Goal: Navigation & Orientation: Understand site structure

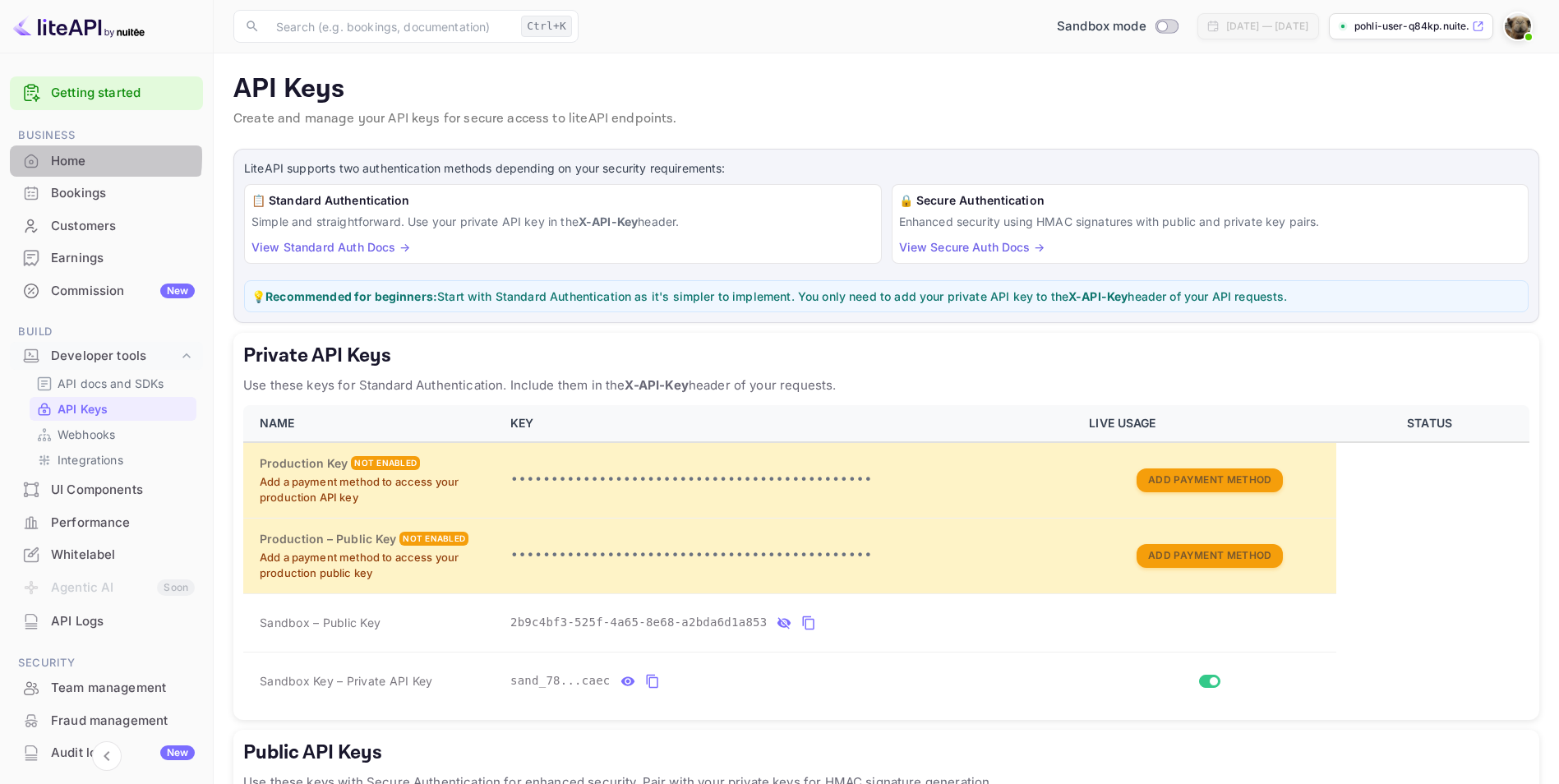
click at [75, 157] on div "Home" at bounding box center [123, 161] width 144 height 19
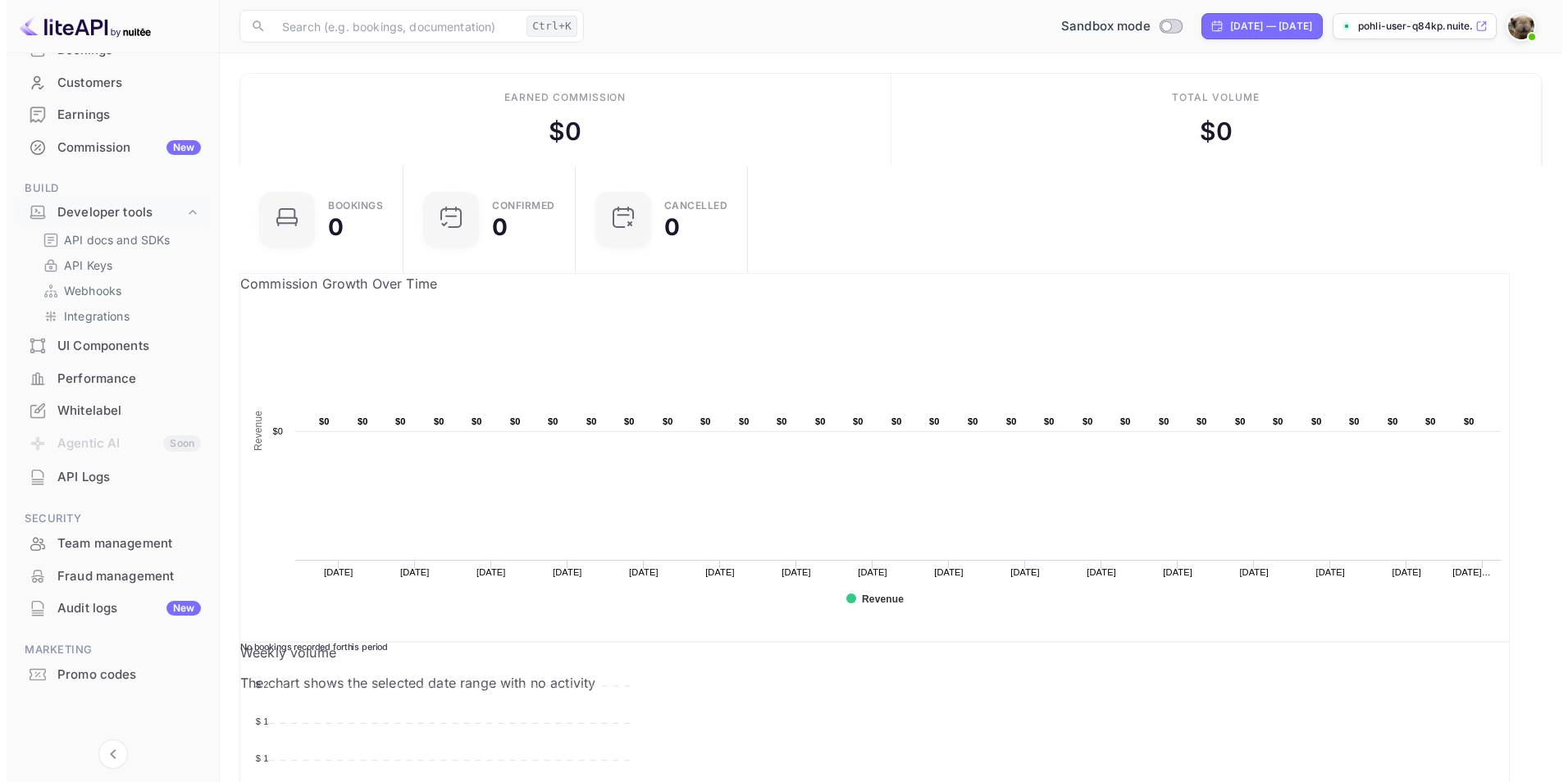
scroll to position [140, 0]
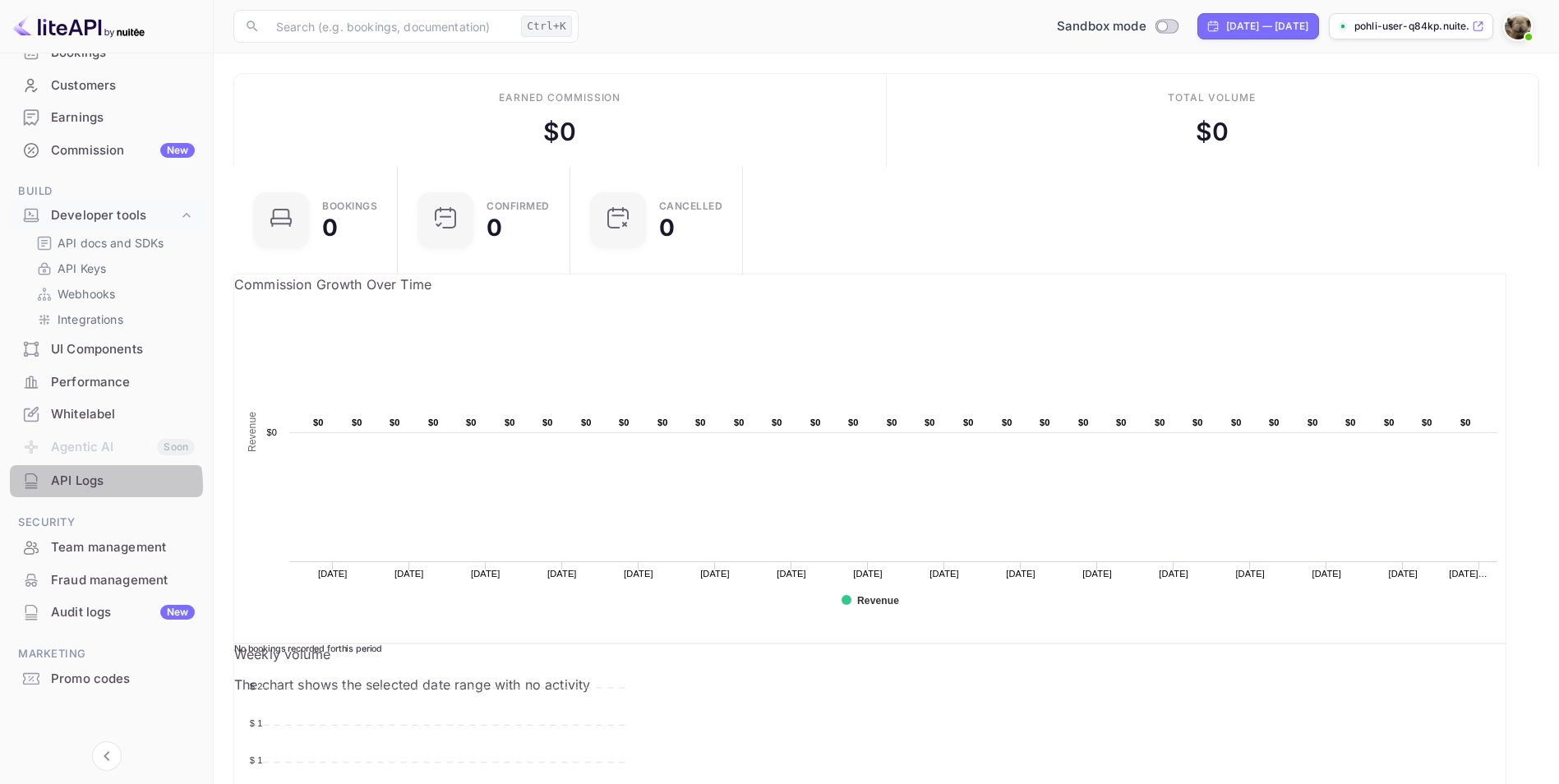
click at [94, 486] on div "API Logs" at bounding box center [123, 481] width 144 height 19
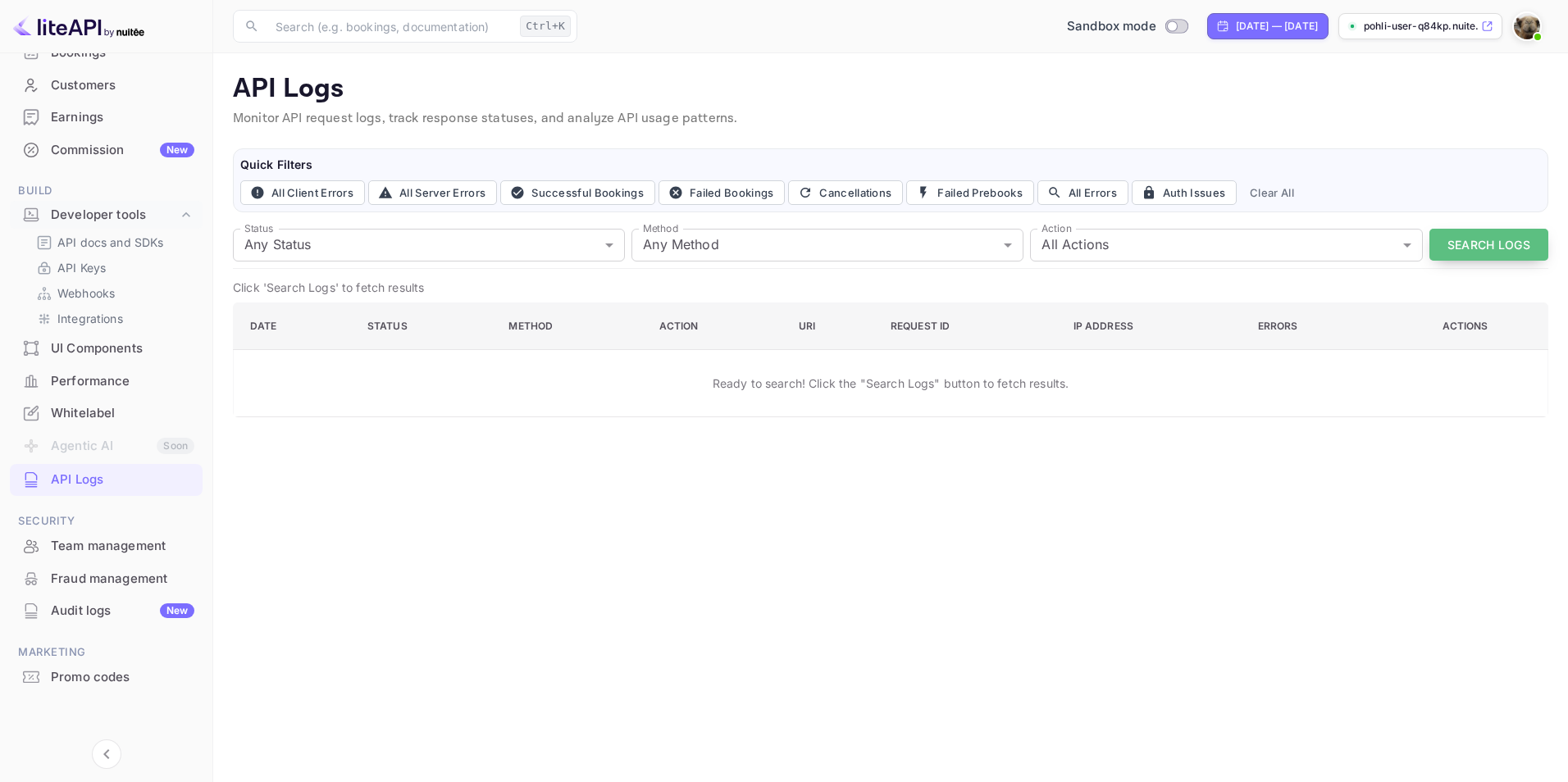
click at [1473, 242] on button "Search Logs" at bounding box center [1489, 245] width 119 height 32
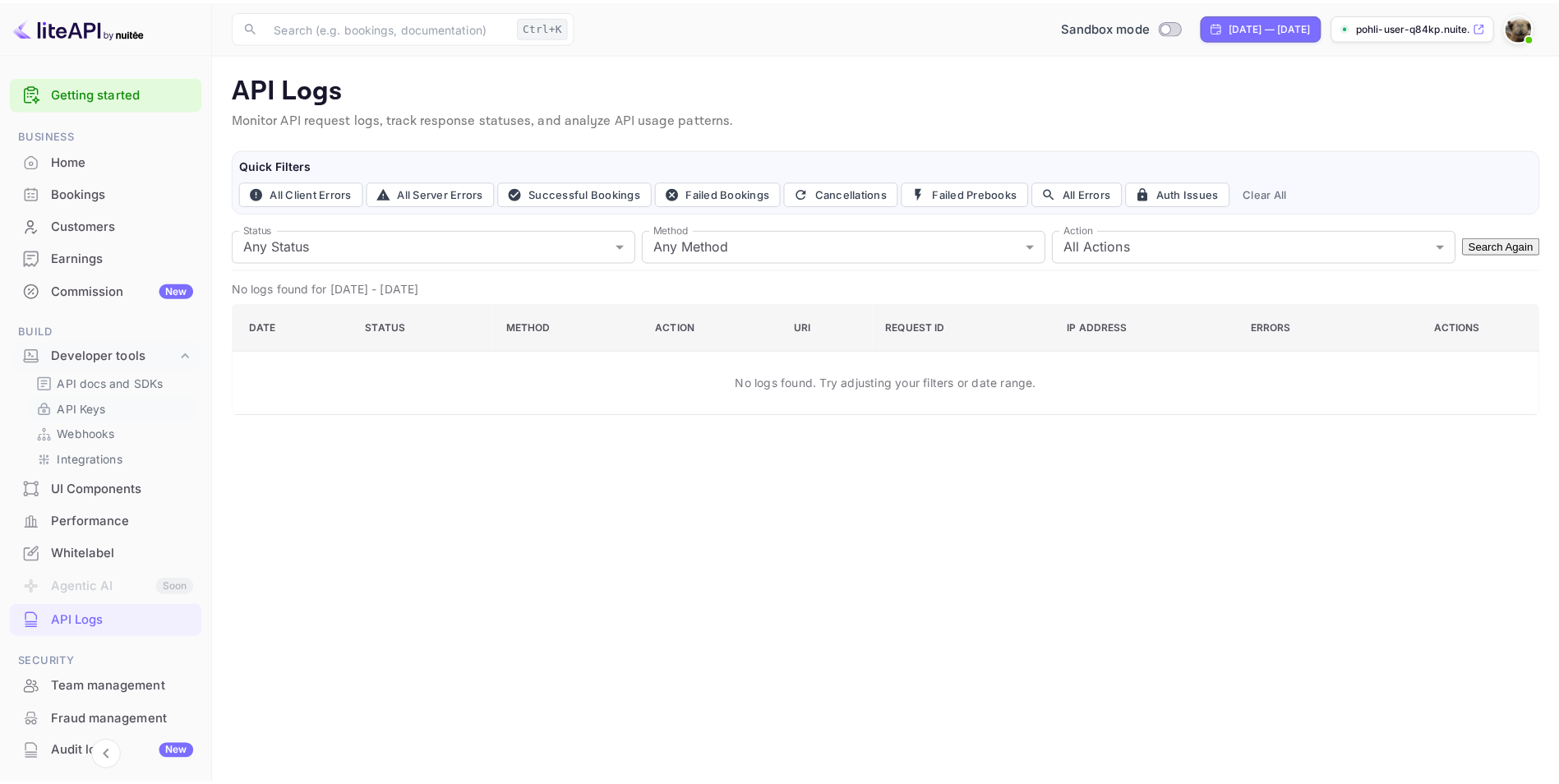
scroll to position [1, 0]
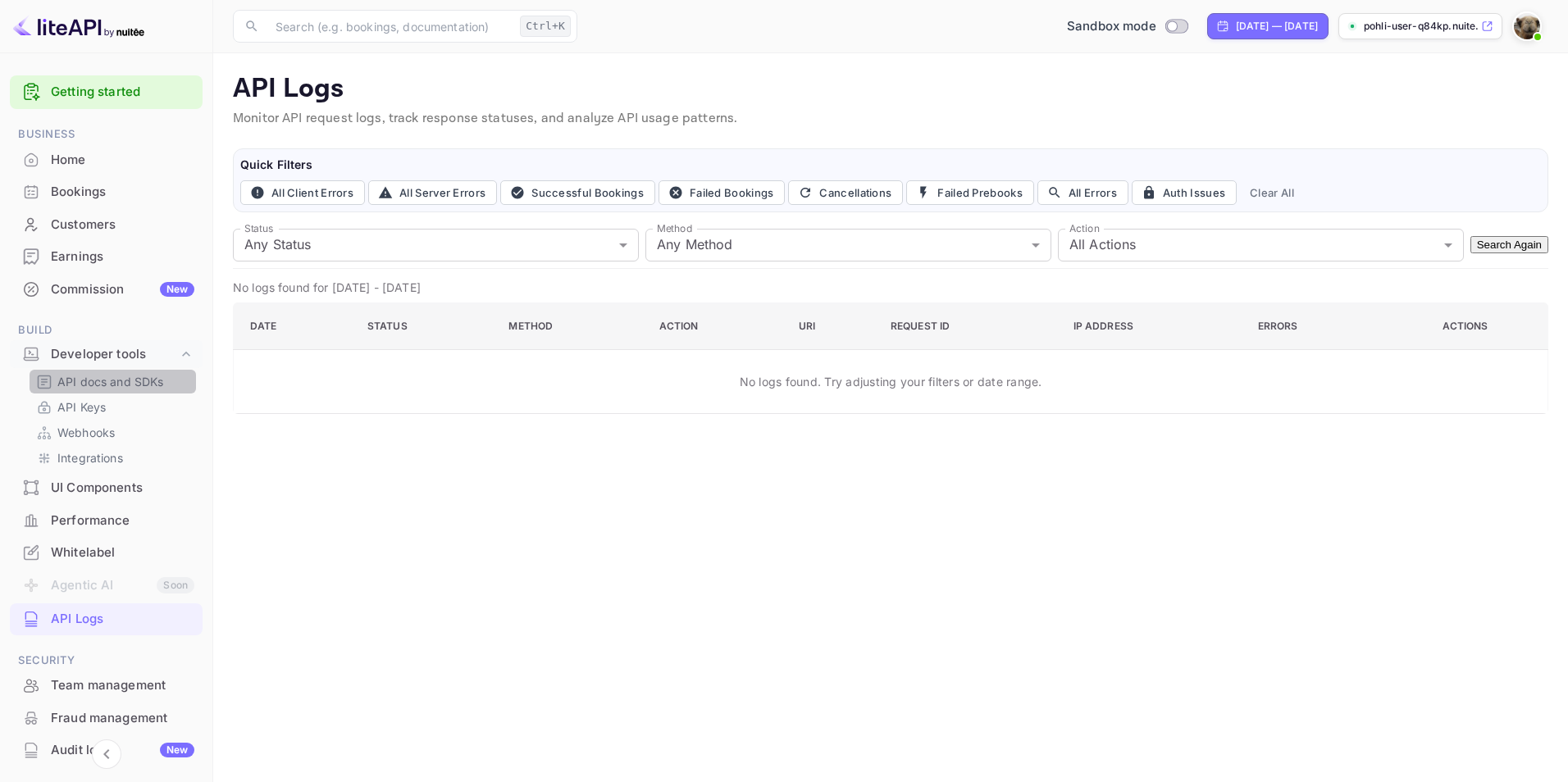
click at [139, 381] on p "API docs and SDKs" at bounding box center [110, 382] width 106 height 17
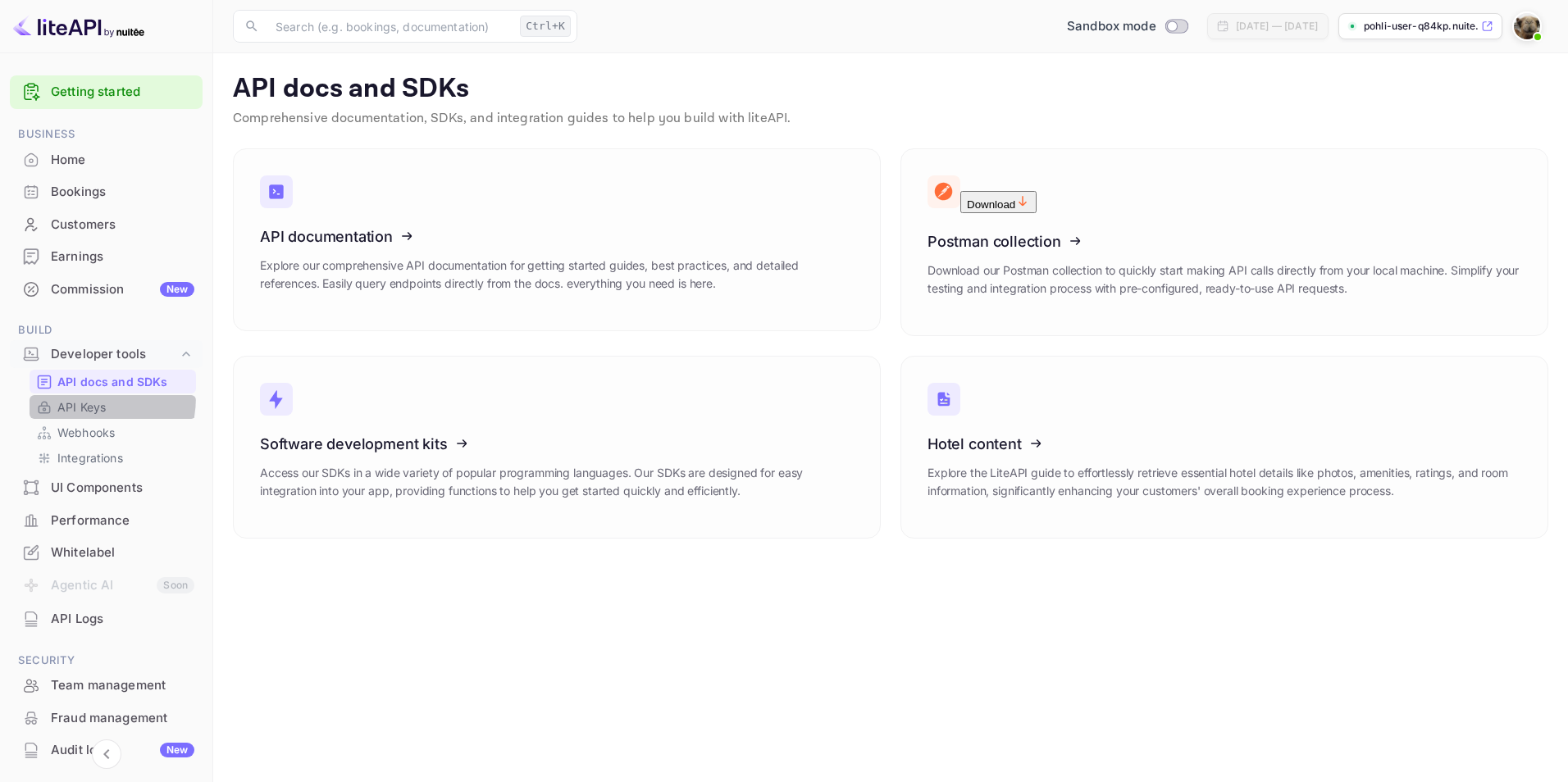
click at [64, 396] on div "API Keys" at bounding box center [113, 407] width 167 height 24
click at [92, 407] on p "API Keys" at bounding box center [81, 407] width 48 height 17
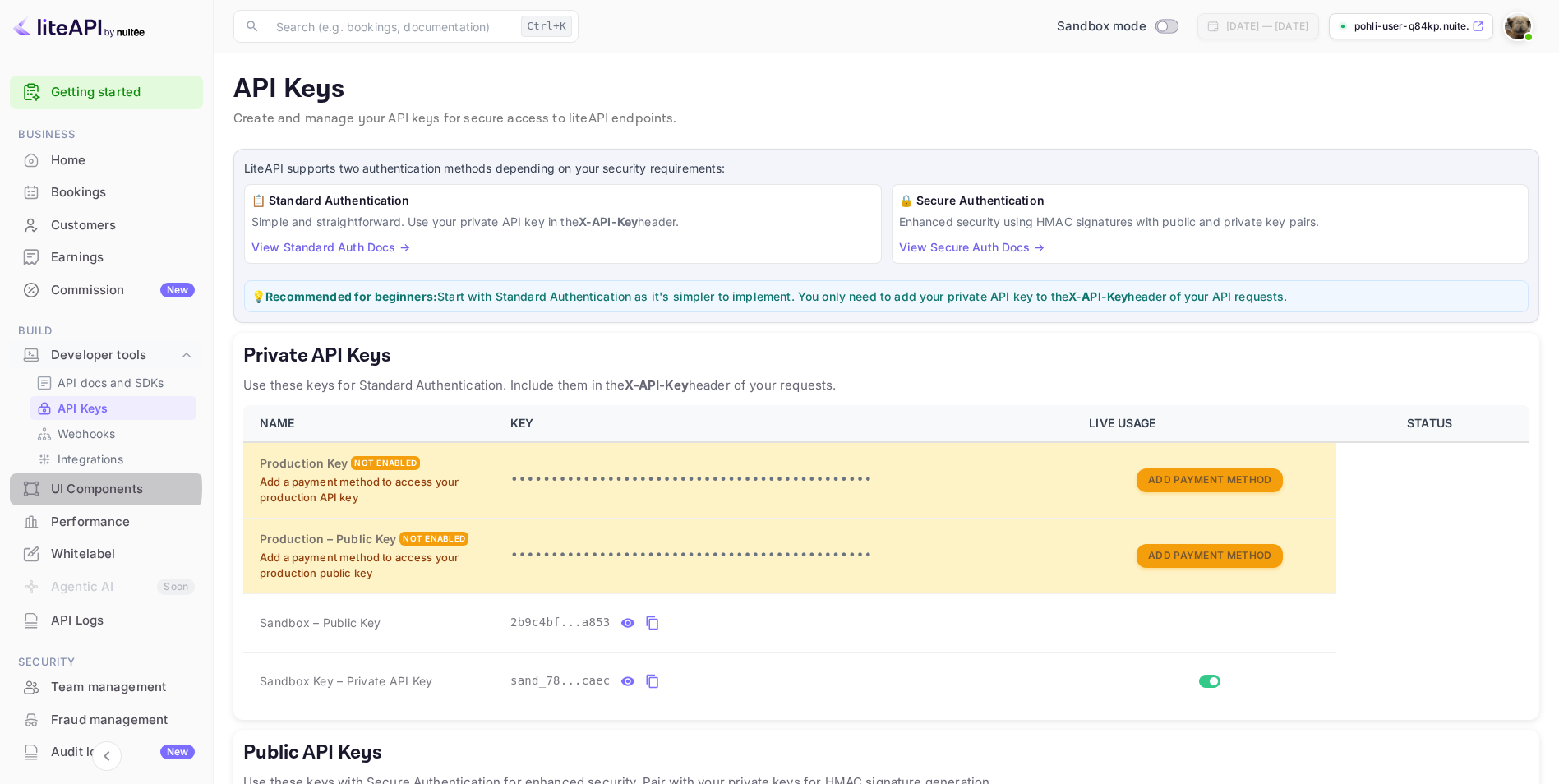
click at [93, 488] on div "UI Components" at bounding box center [123, 489] width 144 height 19
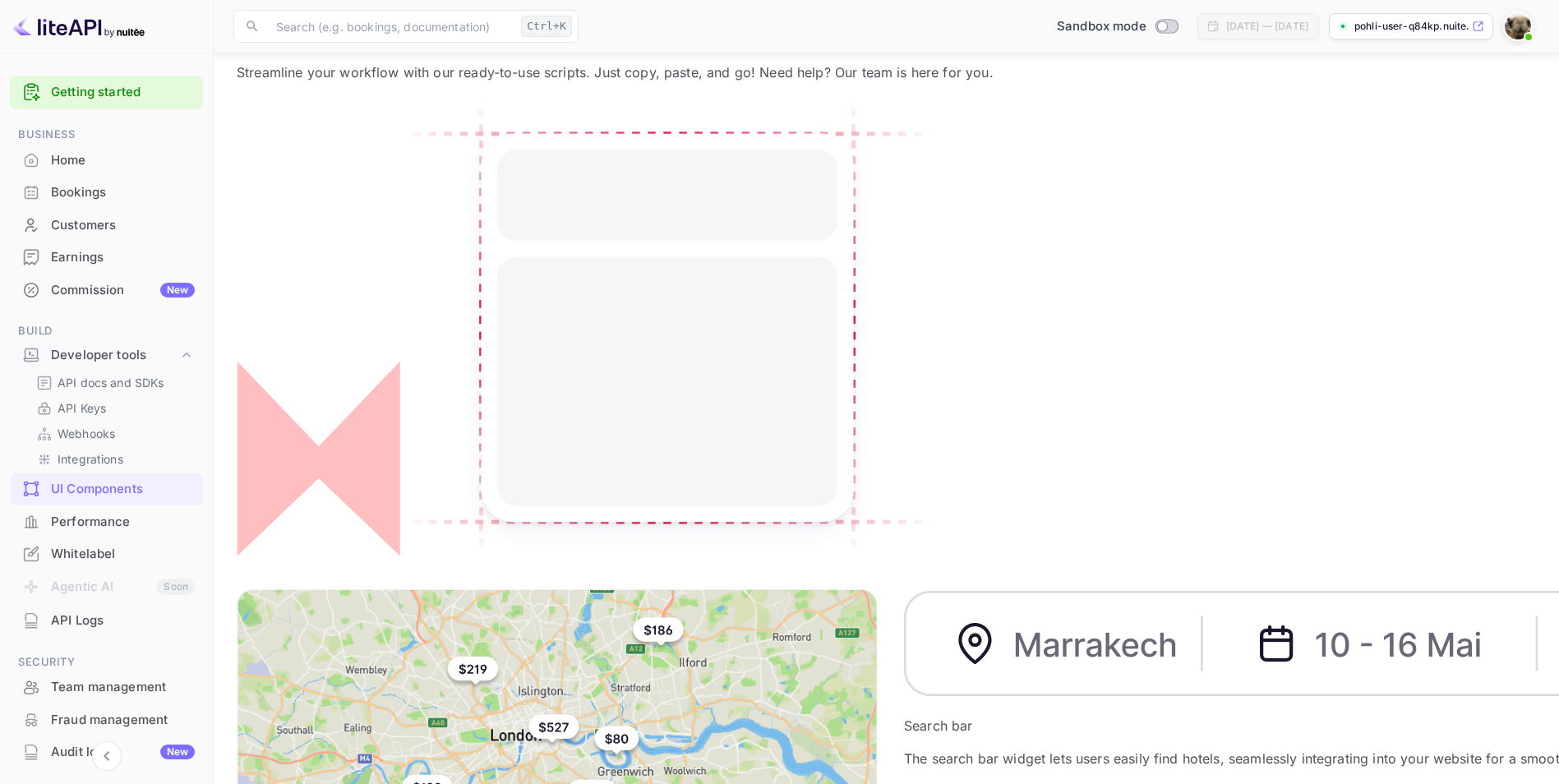
scroll to position [133, 0]
